Goal: Book appointment/travel/reservation

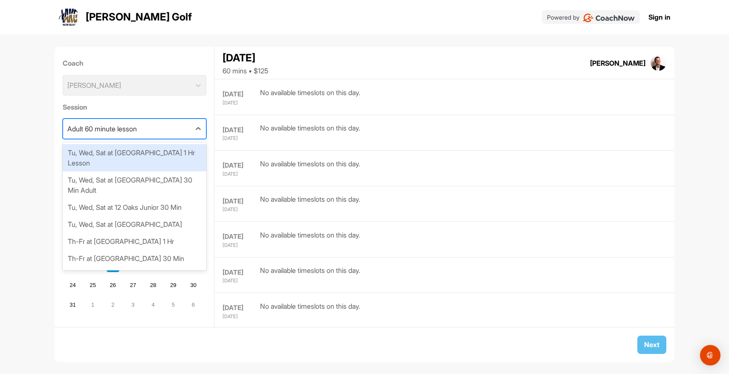
click at [143, 131] on div "Adult 60 minute lesson" at bounding box center [127, 129] width 128 height 20
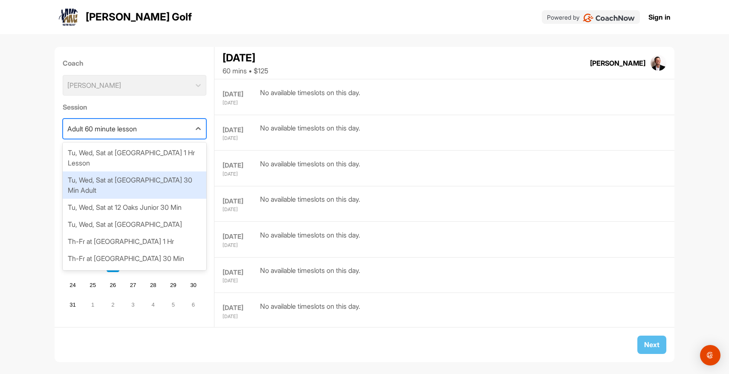
click at [173, 171] on div "Tu, Wed, Sat at [GEOGRAPHIC_DATA] 30 Min Adult" at bounding box center [135, 184] width 144 height 27
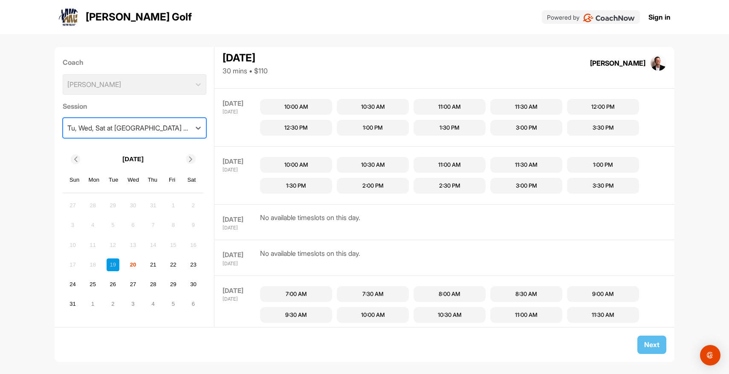
scroll to position [479, 0]
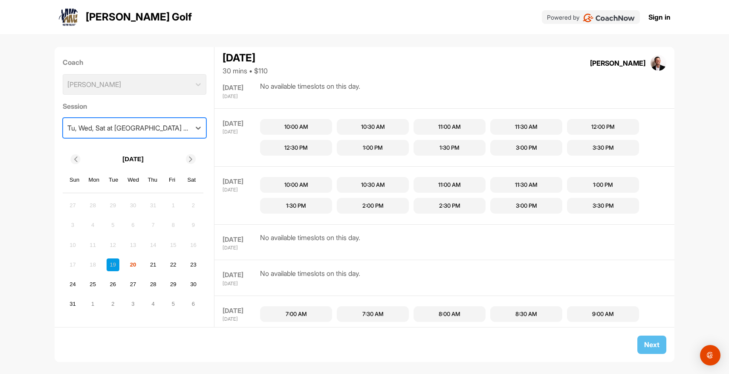
click at [161, 128] on div "Tu, Wed, Sat at [GEOGRAPHIC_DATA] 30 Min Adult" at bounding box center [129, 128] width 124 height 10
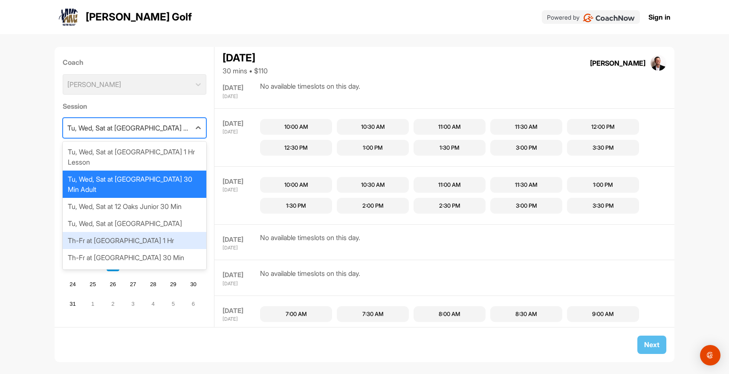
click at [164, 232] on div "Th-Fr at [GEOGRAPHIC_DATA] 1 Hr" at bounding box center [135, 240] width 144 height 17
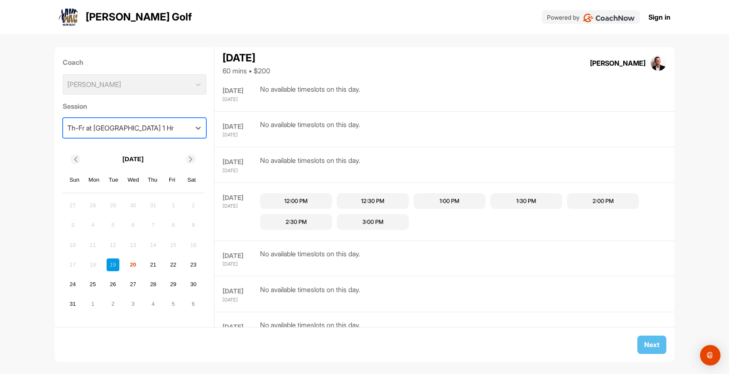
scroll to position [185, 0]
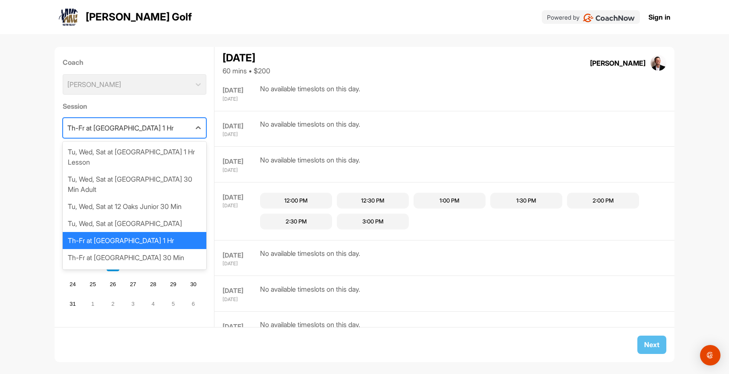
click at [153, 128] on div "Th-Fr at [GEOGRAPHIC_DATA] 1 Hr" at bounding box center [120, 128] width 106 height 10
click at [162, 249] on div "Th-Fr at [GEOGRAPHIC_DATA] 30 Min" at bounding box center [135, 257] width 144 height 17
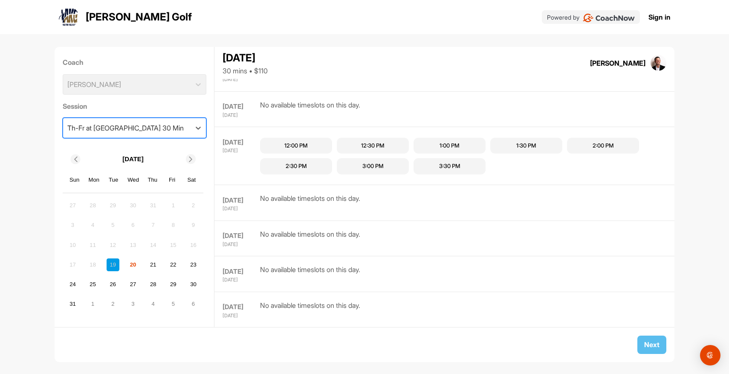
scroll to position [206, 0]
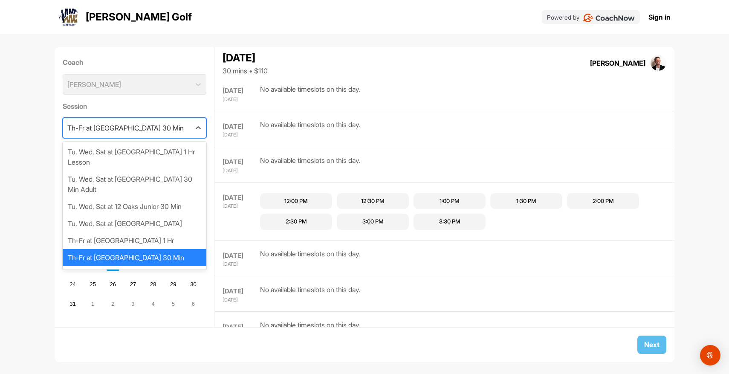
click at [152, 131] on div "Th-Fr at [GEOGRAPHIC_DATA] 30 Min" at bounding box center [125, 128] width 116 height 10
click at [159, 232] on div "Th-Fr at [GEOGRAPHIC_DATA] 1 Hr" at bounding box center [135, 240] width 144 height 17
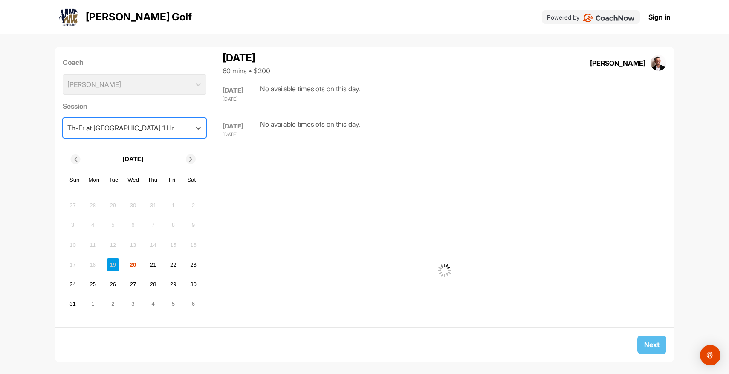
scroll to position [185, 0]
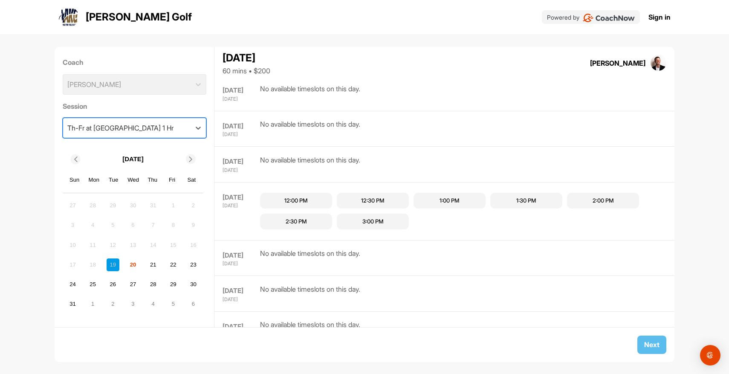
click at [169, 129] on div "Th-Fr at [GEOGRAPHIC_DATA] 1 Hr" at bounding box center [127, 128] width 128 height 20
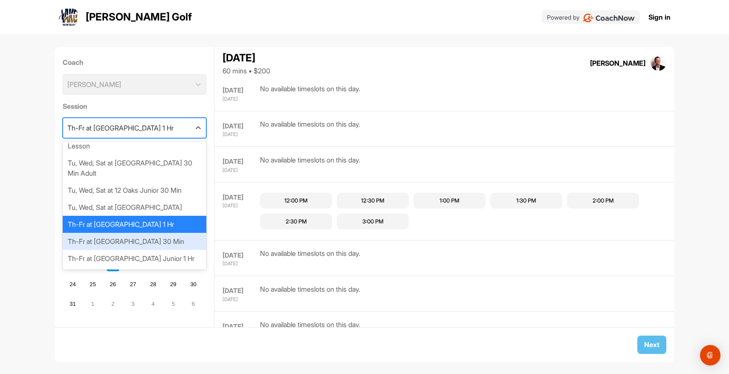
scroll to position [22, 0]
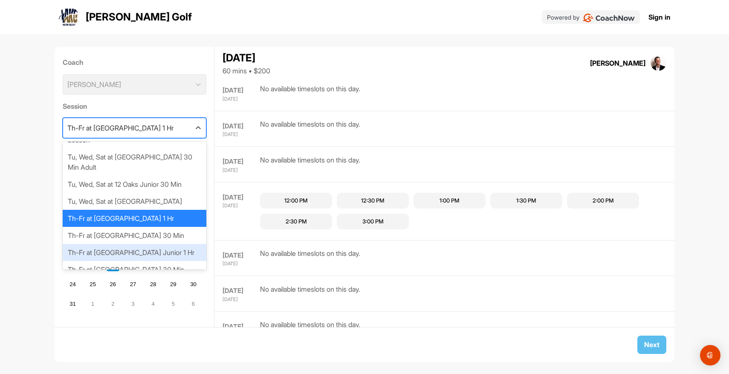
click at [158, 244] on div "Th-Fr at [GEOGRAPHIC_DATA] Junior 1 Hr" at bounding box center [135, 252] width 144 height 17
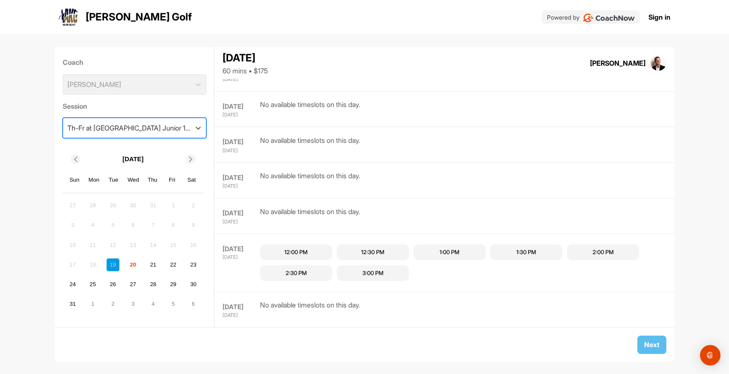
scroll to position [185, 0]
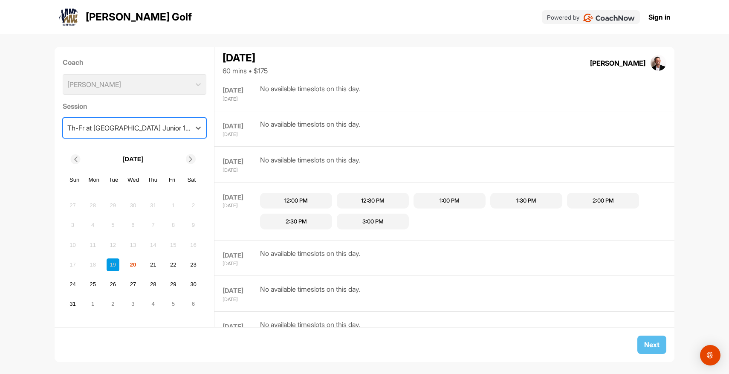
click at [151, 128] on div "Th-Fr at [GEOGRAPHIC_DATA] Junior 1 Hr" at bounding box center [129, 128] width 124 height 10
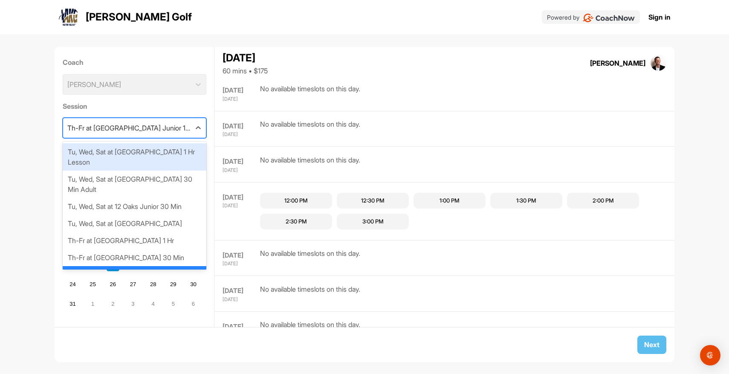
click at [162, 151] on div "Tu, Wed, Sat at [GEOGRAPHIC_DATA] 1 Hr Lesson" at bounding box center [135, 156] width 144 height 27
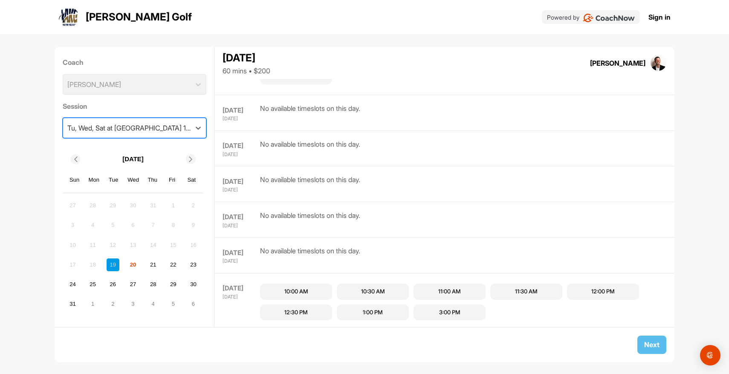
scroll to position [309, 0]
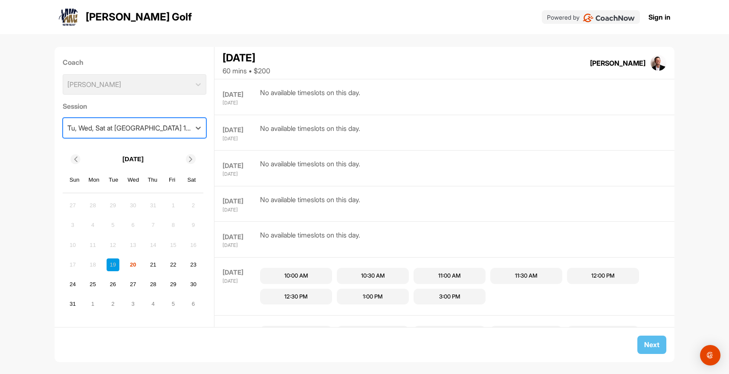
click at [458, 270] on div "11:00 AM" at bounding box center [450, 276] width 72 height 16
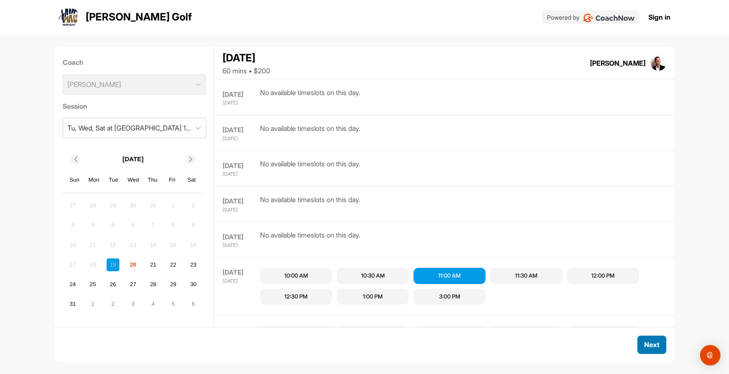
click at [655, 347] on button "Next" at bounding box center [652, 345] width 29 height 18
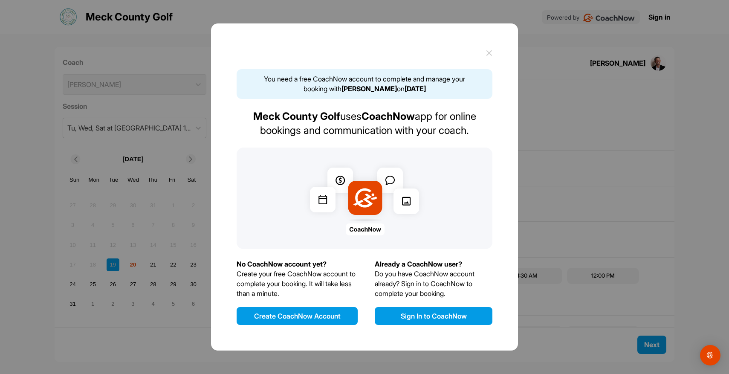
click at [490, 55] on icon at bounding box center [489, 53] width 6 height 6
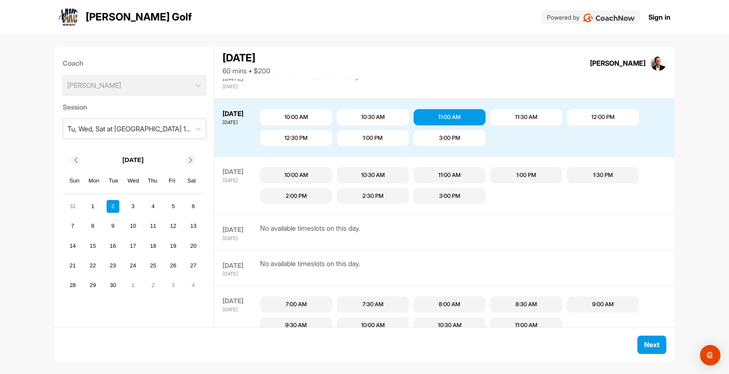
scroll to position [487, 0]
